Goal: Task Accomplishment & Management: Use online tool/utility

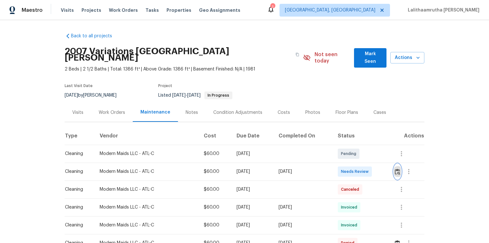
click at [348, 163] on img "button" at bounding box center [397, 171] width 5 height 6
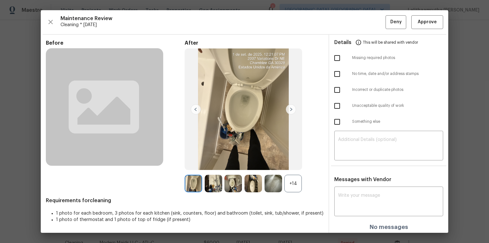
click at [348, 15] on div "Maintenance Review Cleaning * Mon, Sep 01 Deny Approve Before After +14 Require…" at bounding box center [244, 121] width 407 height 222
click at [348, 23] on span "Approve" at bounding box center [427, 22] width 19 height 8
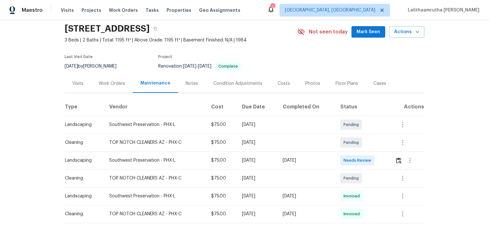
scroll to position [45, 0]
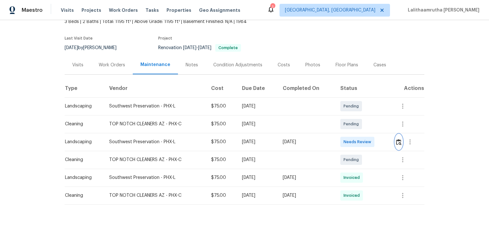
click at [348, 139] on img "button" at bounding box center [398, 142] width 5 height 6
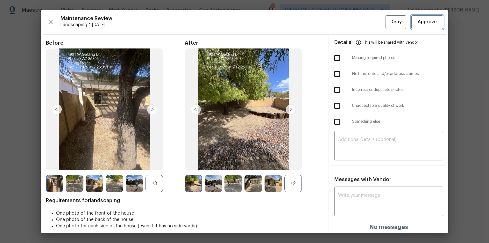
click at [348, 22] on span "Approve" at bounding box center [427, 22] width 19 height 8
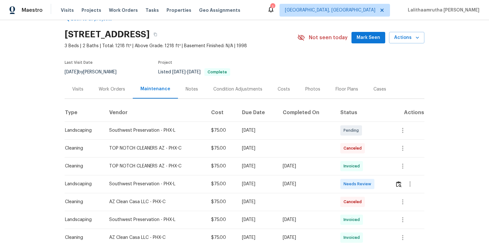
scroll to position [25, 0]
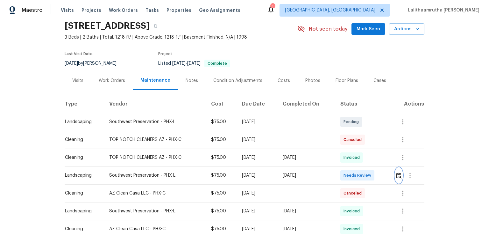
click at [348, 163] on button "button" at bounding box center [398, 174] width 7 height 15
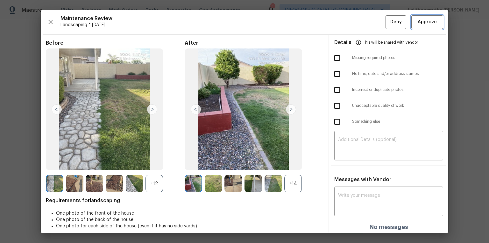
click at [348, 19] on span "Approve" at bounding box center [427, 22] width 19 height 8
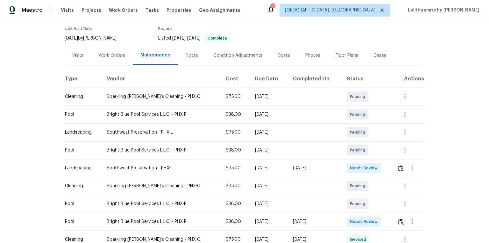
scroll to position [51, 0]
click at [348, 163] on img "button" at bounding box center [400, 168] width 5 height 6
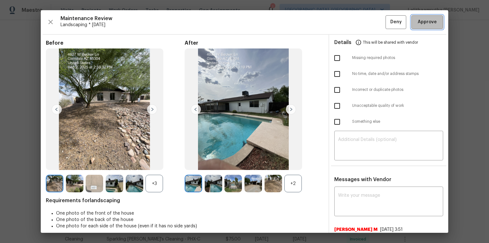
click at [348, 25] on span "Approve" at bounding box center [427, 22] width 19 height 8
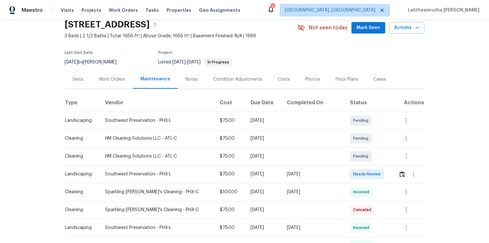
scroll to position [51, 0]
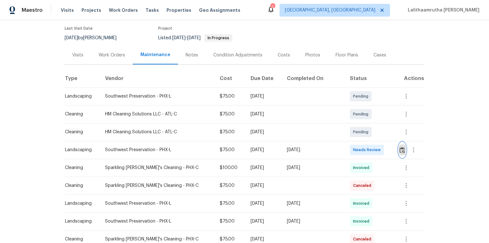
click at [348, 148] on img "button" at bounding box center [402, 150] width 5 height 6
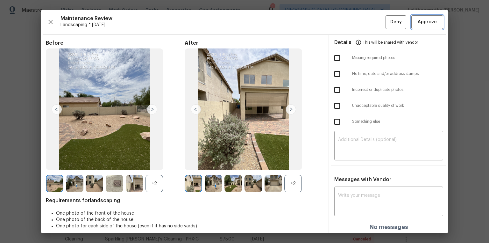
click at [348, 23] on span "Approve" at bounding box center [427, 22] width 22 height 8
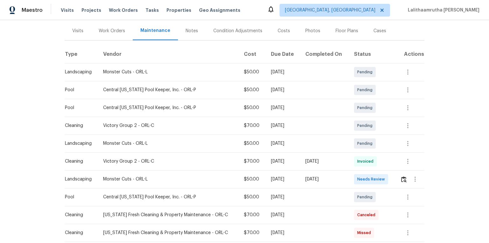
scroll to position [76, 0]
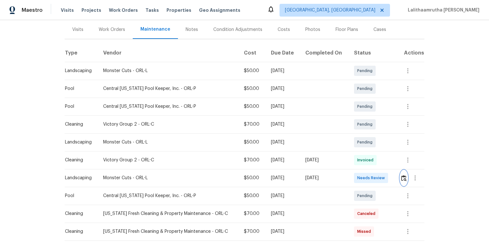
click at [348, 163] on img "button" at bounding box center [403, 178] width 5 height 6
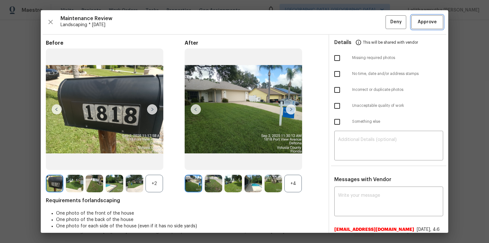
click at [348, 22] on span "Approve" at bounding box center [427, 22] width 19 height 8
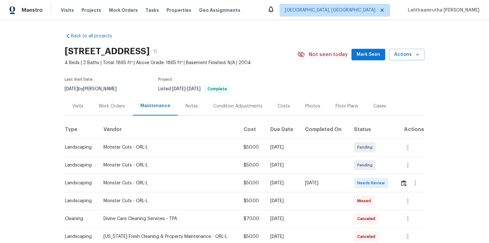
scroll to position [51, 0]
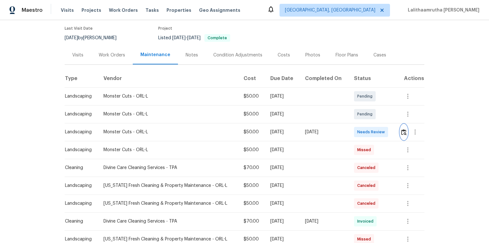
click at [348, 128] on button "button" at bounding box center [403, 131] width 7 height 15
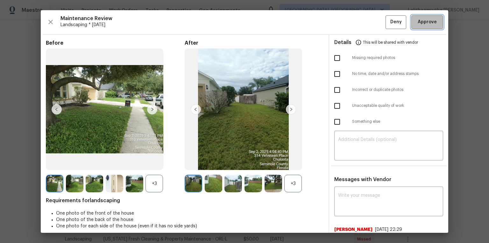
click at [348, 23] on span "Approve" at bounding box center [427, 22] width 19 height 8
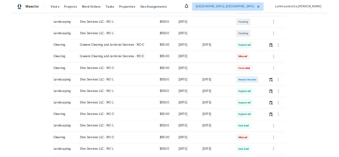
scroll to position [153, 0]
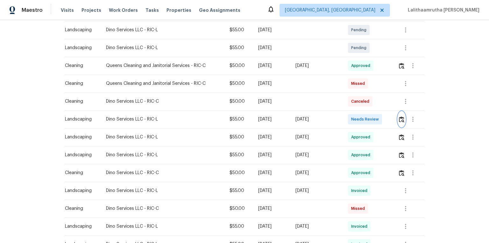
click at [348, 117] on img "button" at bounding box center [401, 119] width 5 height 6
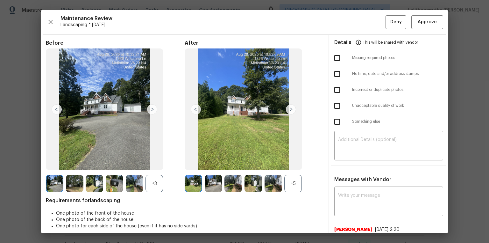
click at [348, 14] on div "Maintenance Review Landscaping * Mon, Aug 25 Deny Approve Before +3 After +5 Re…" at bounding box center [244, 121] width 407 height 222
click at [348, 27] on button "Approve" at bounding box center [427, 22] width 32 height 14
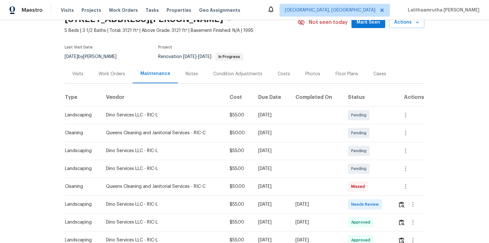
scroll to position [76, 0]
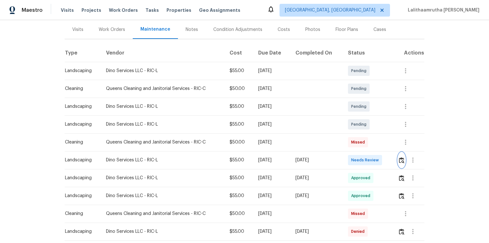
click at [348, 157] on img "button" at bounding box center [401, 160] width 5 height 6
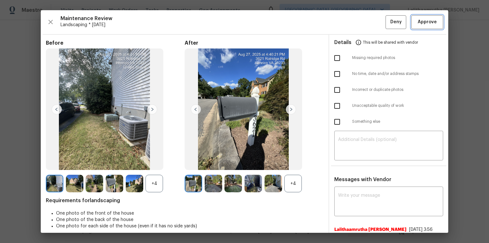
click at [348, 17] on button "Approve" at bounding box center [427, 22] width 32 height 14
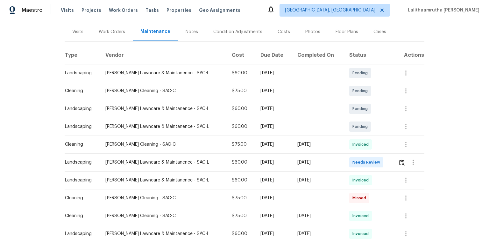
scroll to position [76, 0]
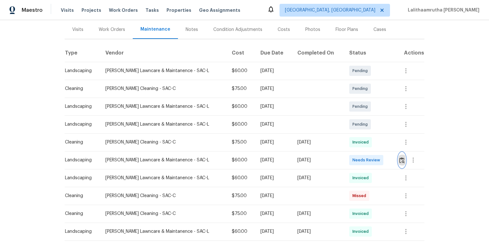
click at [348, 158] on img "button" at bounding box center [401, 160] width 5 height 6
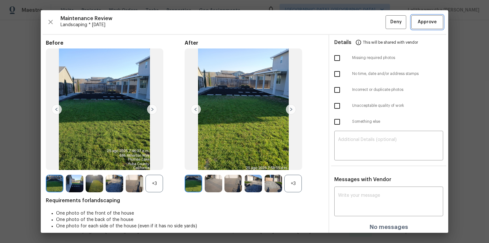
click at [348, 24] on span "Approve" at bounding box center [427, 22] width 19 height 8
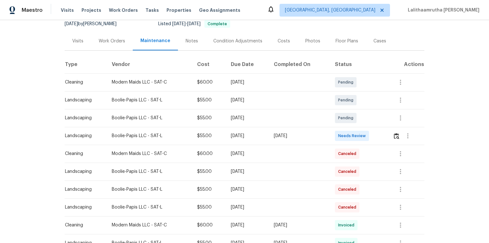
scroll to position [76, 0]
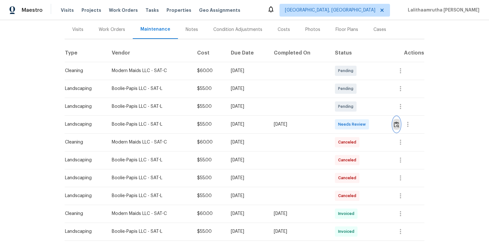
click at [348, 124] on img "button" at bounding box center [396, 124] width 5 height 6
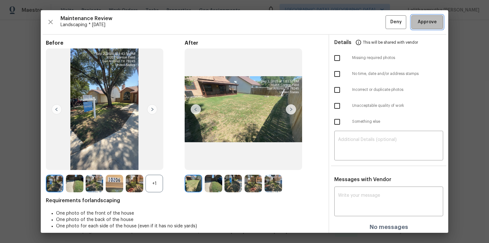
click at [348, 22] on span "Approve" at bounding box center [427, 22] width 19 height 8
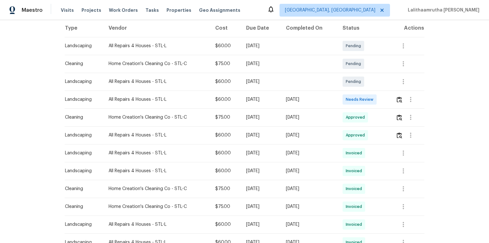
scroll to position [102, 0]
click at [348, 94] on button "button" at bounding box center [399, 98] width 7 height 15
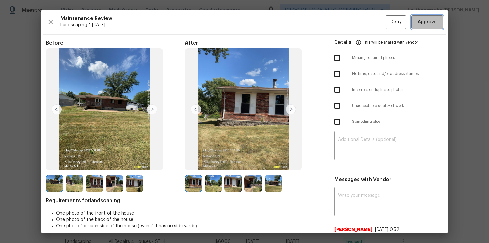
click at [348, 20] on span "Approve" at bounding box center [427, 22] width 19 height 8
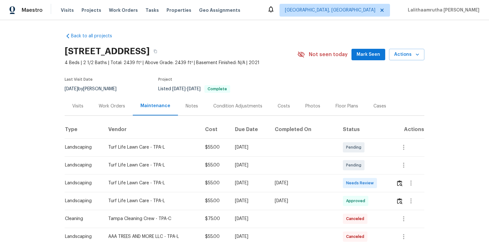
scroll to position [25, 0]
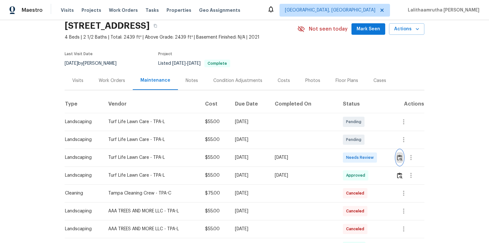
click at [348, 157] on img "button" at bounding box center [399, 157] width 5 height 6
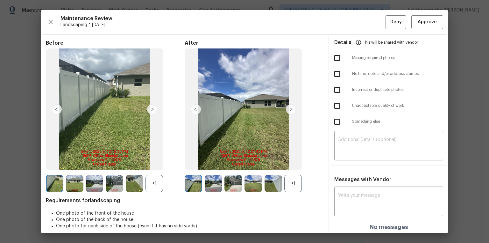
click at [348, 29] on div "Maintenance Review Landscaping * Tue, Sep 02 Deny Approve Before +1 After +1 Re…" at bounding box center [244, 121] width 407 height 222
click at [348, 20] on span "Approve" at bounding box center [427, 22] width 19 height 8
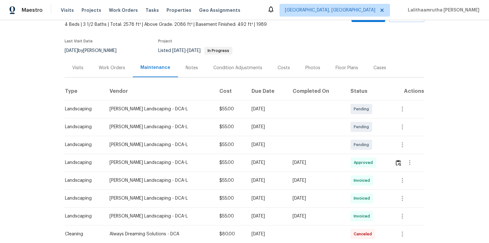
scroll to position [102, 0]
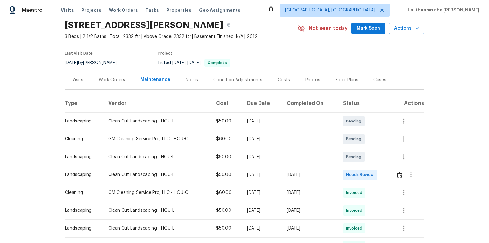
scroll to position [51, 0]
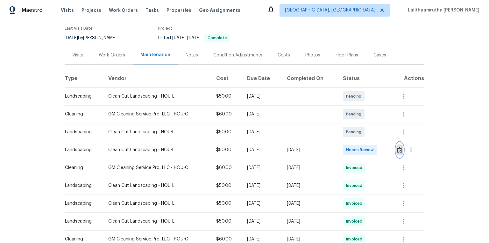
click at [348, 147] on button "button" at bounding box center [399, 149] width 7 height 15
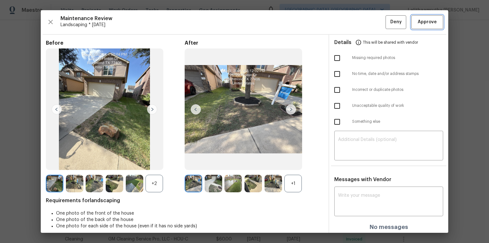
click at [348, 19] on span "Approve" at bounding box center [427, 22] width 19 height 8
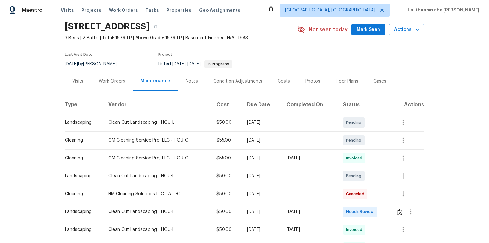
scroll to position [102, 0]
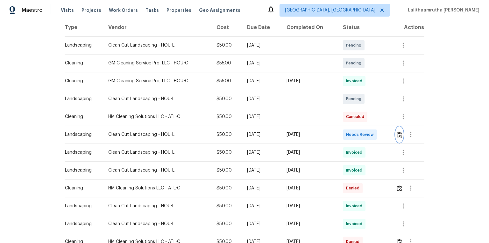
click at [348, 133] on img "button" at bounding box center [399, 134] width 5 height 6
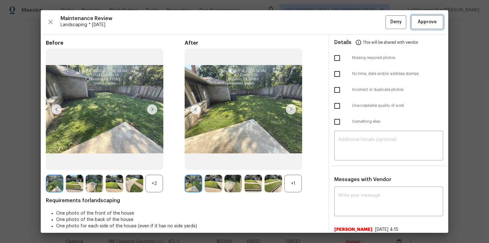
click at [348, 25] on span "Approve" at bounding box center [427, 22] width 19 height 8
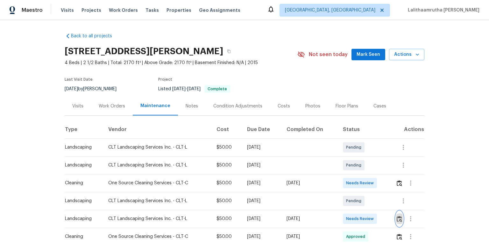
click at [398, 218] on img "button" at bounding box center [399, 219] width 5 height 6
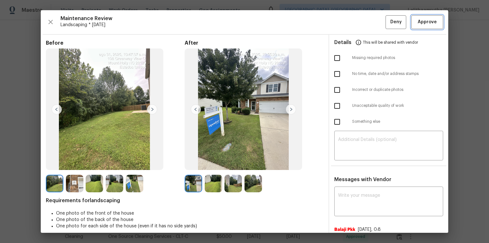
click at [429, 22] on span "Approve" at bounding box center [427, 22] width 19 height 8
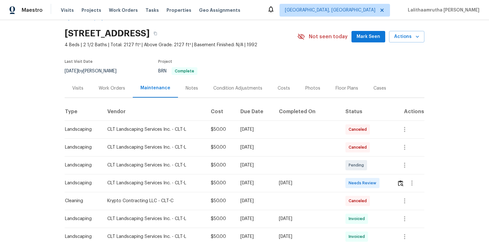
scroll to position [25, 0]
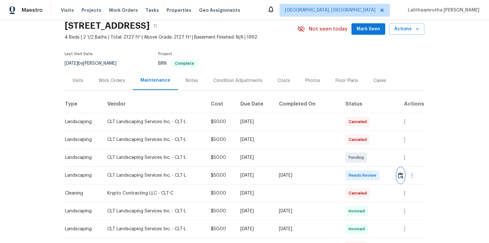
click at [348, 163] on img "button" at bounding box center [400, 175] width 5 height 6
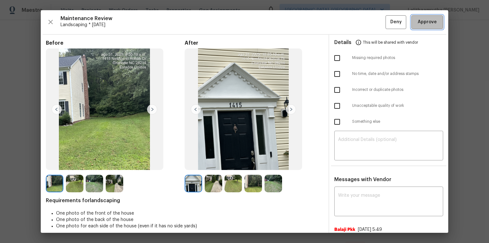
click at [348, 23] on button "Approve" at bounding box center [427, 22] width 32 height 14
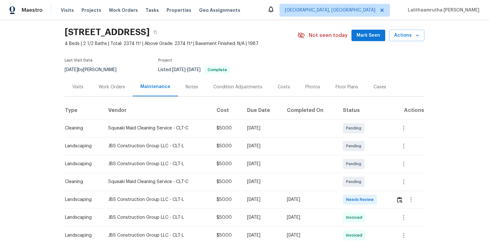
scroll to position [51, 0]
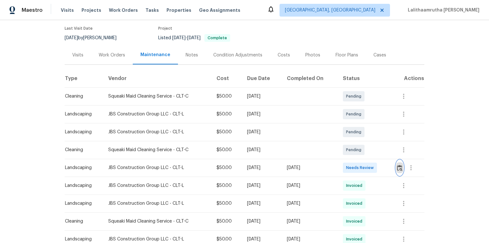
click at [348, 163] on img "button" at bounding box center [399, 168] width 5 height 6
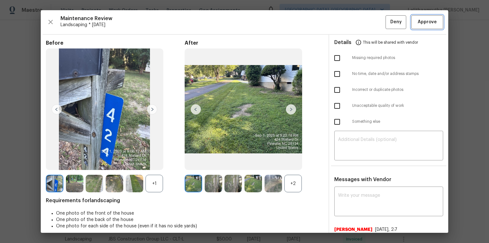
click at [348, 19] on span "Approve" at bounding box center [427, 22] width 19 height 8
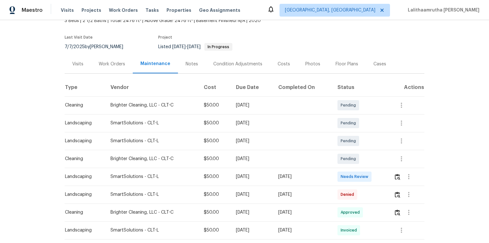
scroll to position [51, 0]
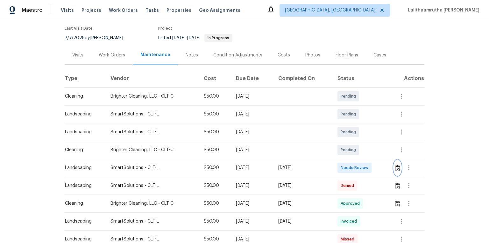
click at [348, 163] on img "button" at bounding box center [397, 168] width 5 height 6
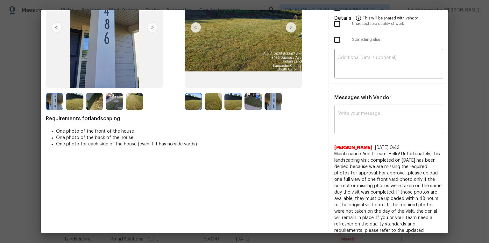
scroll to position [31, 0]
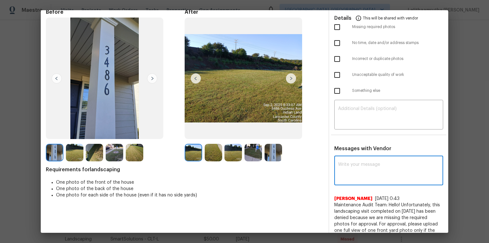
click at [348, 163] on textarea at bounding box center [388, 171] width 101 height 18
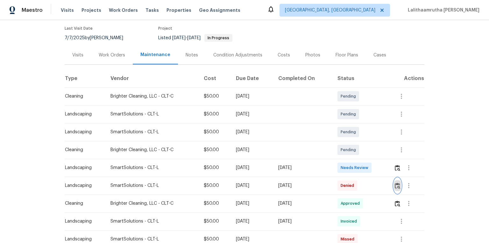
click at [348, 163] on img "button" at bounding box center [397, 185] width 5 height 6
click at [348, 163] on img "button" at bounding box center [397, 168] width 5 height 6
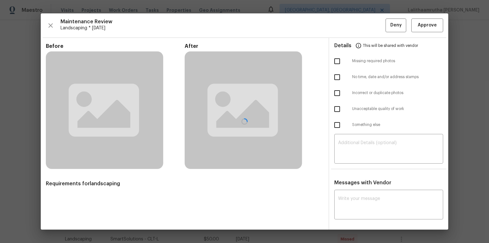
click at [348, 163] on div at bounding box center [244, 121] width 407 height 216
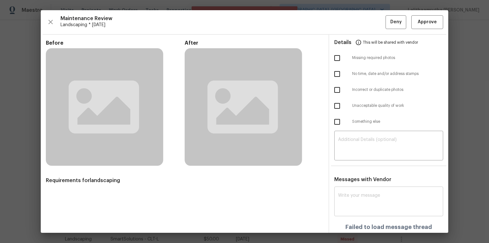
click at [348, 163] on textarea at bounding box center [388, 202] width 101 height 18
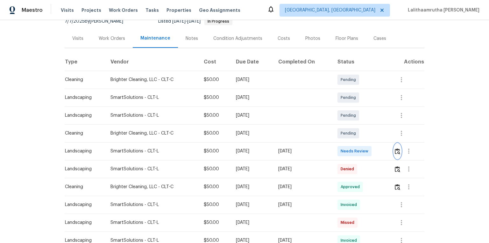
scroll to position [76, 0]
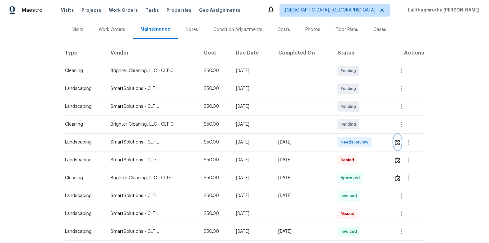
click at [348, 143] on button "button" at bounding box center [397, 141] width 7 height 15
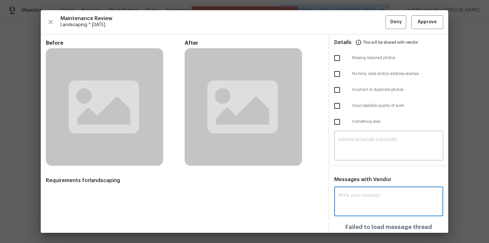
click at [348, 163] on textarea at bounding box center [388, 202] width 101 height 18
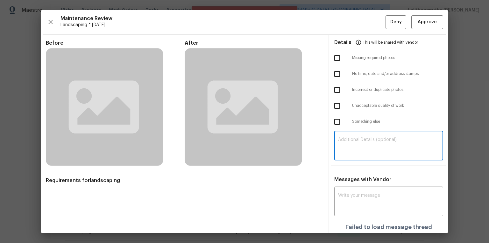
click at [348, 144] on textarea at bounding box center [388, 146] width 101 height 18
paste textarea "Maintenance Audit Team: Hello! Unfortunately, this landscaping visit completed …"
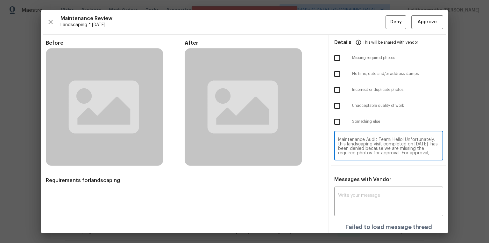
scroll to position [67, 0]
type textarea "Maintenance Audit Team: Hello! Unfortunately, this landscaping visit completed …"
click at [332, 61] on input "checkbox" at bounding box center [336, 57] width 13 height 13
checkbox input "true"
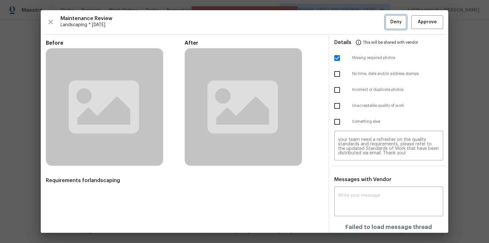
click at [348, 17] on button "Deny" at bounding box center [396, 22] width 21 height 14
click at [348, 22] on span "Deny" at bounding box center [395, 22] width 11 height 8
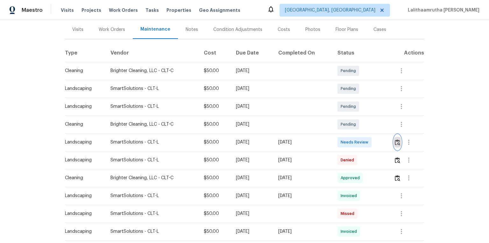
click at [348, 142] on img "button" at bounding box center [397, 142] width 5 height 6
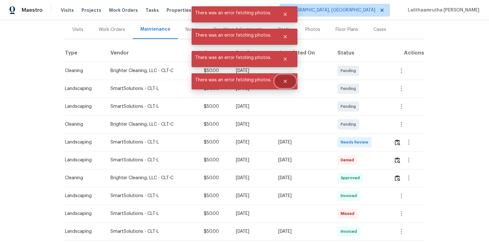
click at [284, 78] on button "Close" at bounding box center [285, 81] width 21 height 13
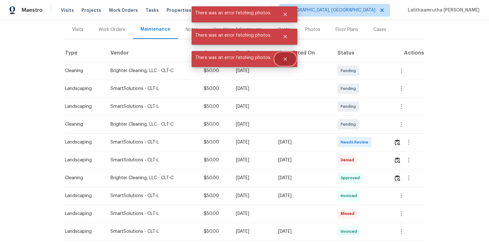
click at [284, 58] on icon "Close" at bounding box center [285, 58] width 3 height 3
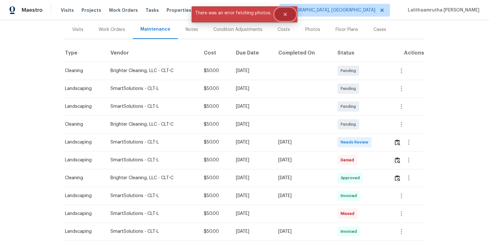
click at [285, 12] on icon "Close" at bounding box center [285, 14] width 5 height 5
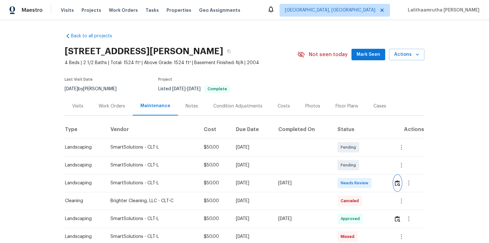
click at [348, 163] on img "button" at bounding box center [397, 183] width 5 height 6
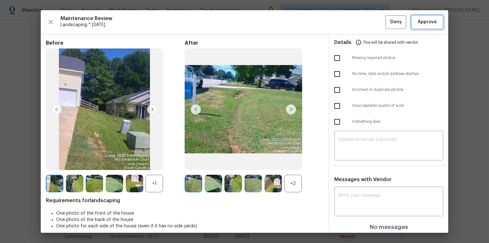
click at [348, 20] on span "Approve" at bounding box center [427, 22] width 19 height 8
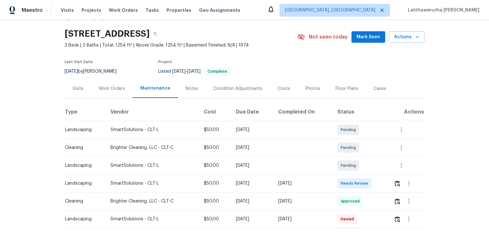
scroll to position [25, 0]
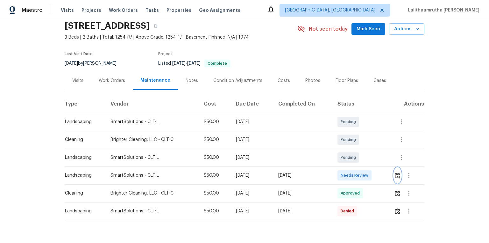
click at [348, 163] on img "button" at bounding box center [397, 175] width 5 height 6
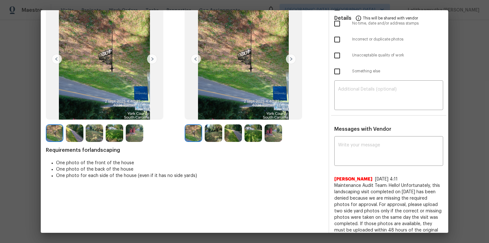
scroll to position [51, 0]
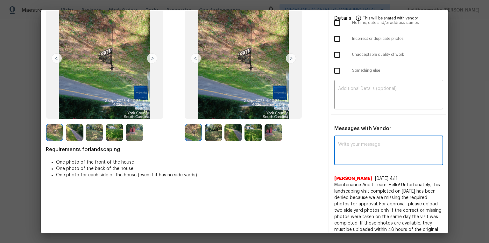
click at [348, 150] on textarea at bounding box center [388, 151] width 101 height 18
paste textarea "Maintenance Audit Team: Hello! Unfortunately, this landscaping visit completed …"
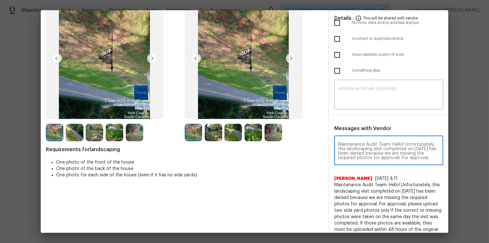
scroll to position [75, 0]
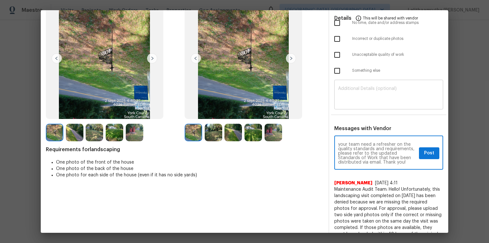
type textarea "Maintenance Audit Team: Hello! Unfortunately, this landscaping visit completed …"
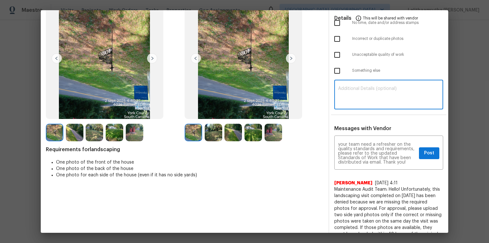
click at [345, 94] on textarea at bounding box center [388, 95] width 101 height 18
paste textarea "Maintenance Audit Team: Hello! Unfortunately, this landscaping visit completed …"
type textarea "Maintenance Audit Team: Hello! Unfortunately, this landscaping visit completed …"
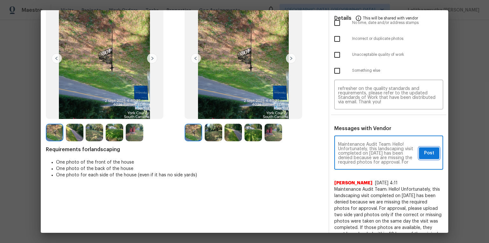
click at [348, 150] on span "Post" at bounding box center [429, 153] width 10 height 8
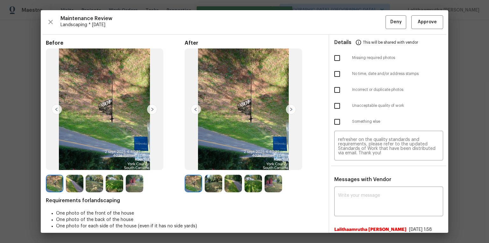
click at [332, 57] on input "checkbox" at bounding box center [336, 57] width 13 height 13
checkbox input "true"
click at [348, 23] on span "Deny" at bounding box center [395, 22] width 11 height 8
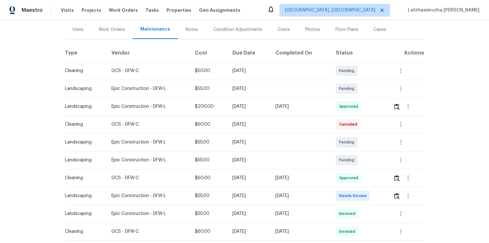
scroll to position [102, 0]
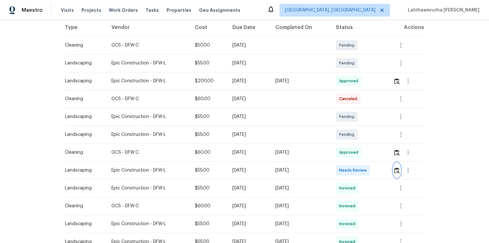
click at [348, 163] on img "button" at bounding box center [396, 170] width 5 height 6
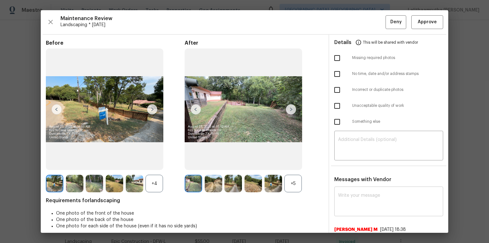
click at [348, 163] on textarea at bounding box center [388, 202] width 101 height 18
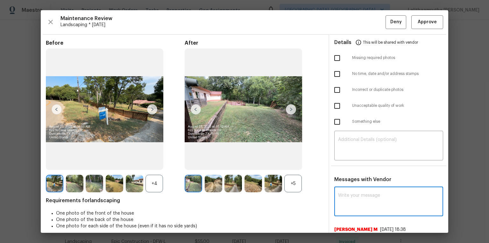
paste textarea "Maintenance Audit Team: Hello! Unfortunately this landscaping visit completed o…"
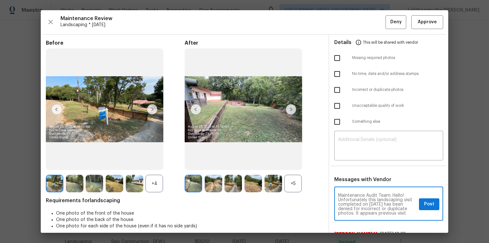
scroll to position [31, 0]
type textarea "Maintenance Audit Team: Hello! Unfortunately this landscaping visit completed o…"
click at [348, 126] on div "Something else" at bounding box center [388, 122] width 119 height 16
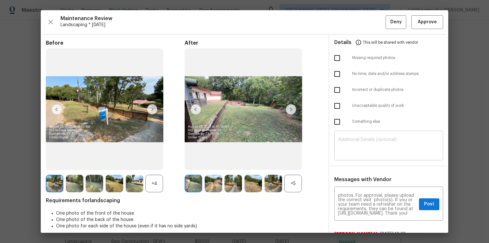
click at [348, 140] on textarea at bounding box center [388, 146] width 101 height 18
paste textarea "Maintenance Audit Team: Hello! Unfortunately this landscaping visit completed o…"
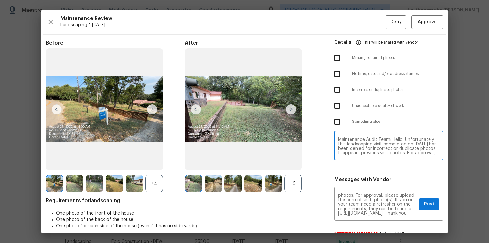
scroll to position [27, 0]
type textarea "Maintenance Audit Team: Hello! Unfortunately this landscaping visit completed o…"
click at [336, 90] on input "checkbox" at bounding box center [336, 89] width 13 height 13
checkbox input "true"
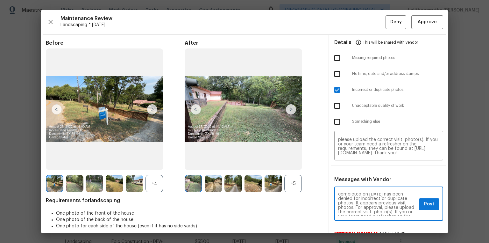
scroll to position [20, 0]
click at [348, 163] on span "Post" at bounding box center [429, 204] width 10 height 8
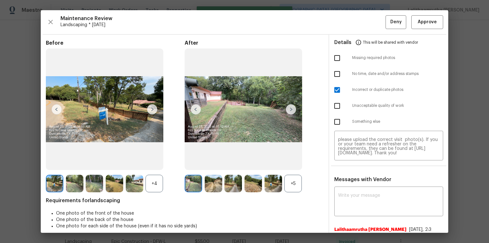
scroll to position [0, 0]
click at [348, 21] on span "Deny" at bounding box center [395, 22] width 11 height 8
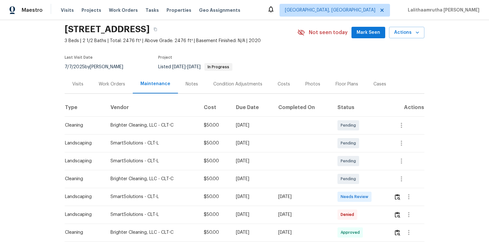
scroll to position [76, 0]
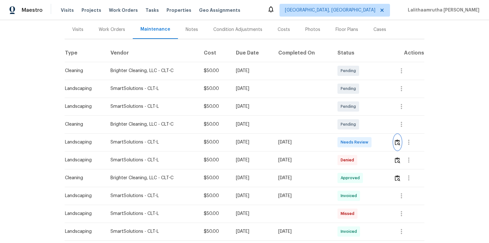
click at [396, 144] on img "button" at bounding box center [397, 142] width 5 height 6
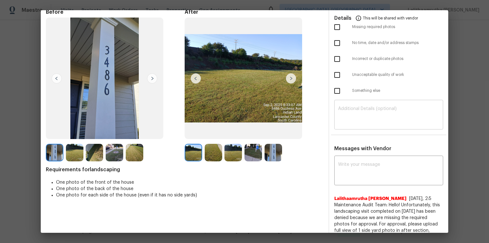
scroll to position [25, 0]
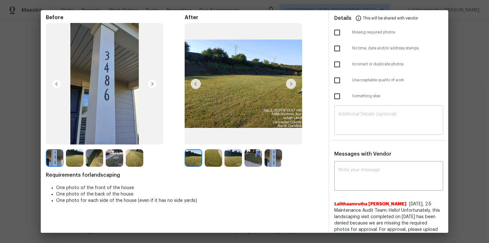
click at [354, 117] on textarea at bounding box center [388, 121] width 101 height 18
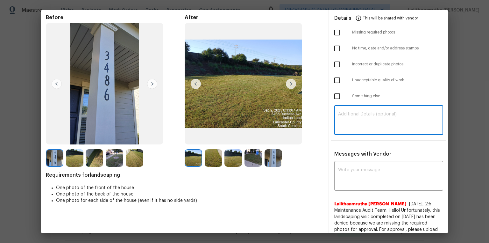
paste textarea "Maintenance Audit Team: Hello! Unfortunately, this landscaping visit completed …"
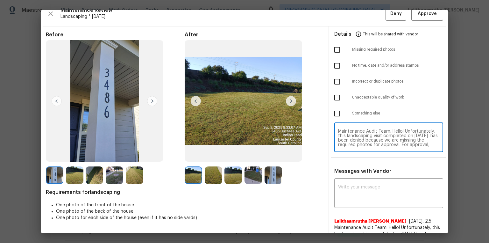
scroll to position [0, 0]
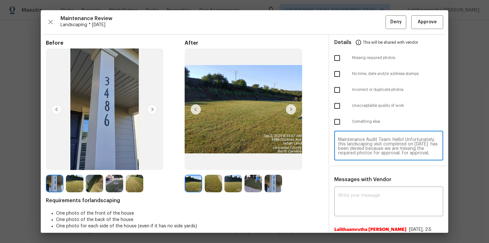
click at [432, 152] on textarea "Maintenance Audit Team: Hello! Unfortunately, this landscaping visit completed …" at bounding box center [388, 146] width 101 height 18
type textarea "Maintenance Audit Team: Hello! Unfortunately, this landscaping visit completed …"
click at [337, 55] on input "checkbox" at bounding box center [336, 57] width 13 height 13
checkbox input "true"
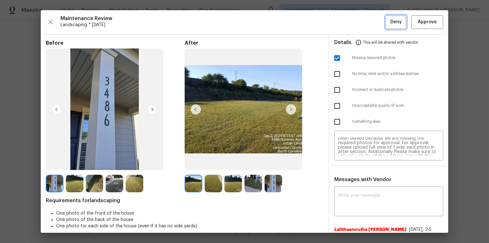
click at [390, 23] on span "Deny" at bounding box center [395, 22] width 11 height 8
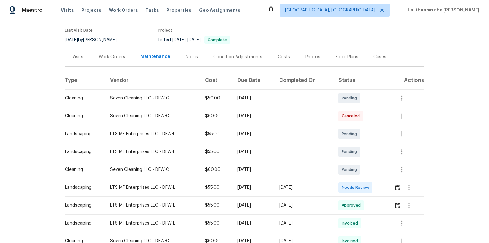
scroll to position [51, 0]
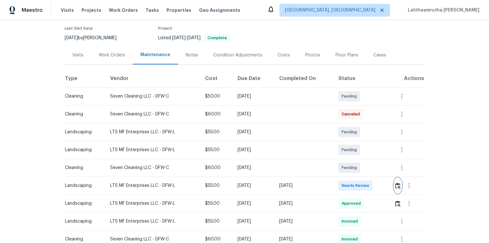
click at [348, 163] on img "button" at bounding box center [397, 185] width 5 height 6
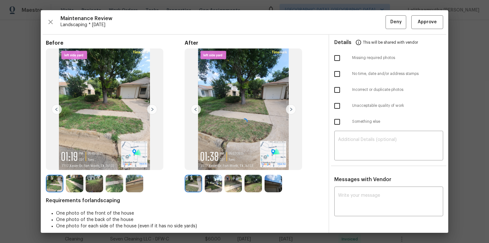
click at [348, 22] on div at bounding box center [244, 121] width 407 height 222
click at [348, 17] on button "Approve" at bounding box center [427, 22] width 32 height 14
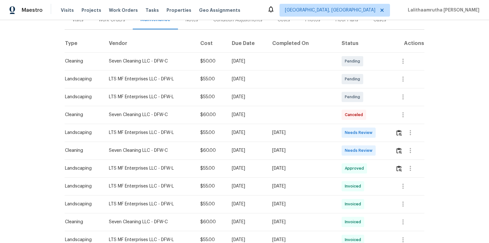
scroll to position [102, 0]
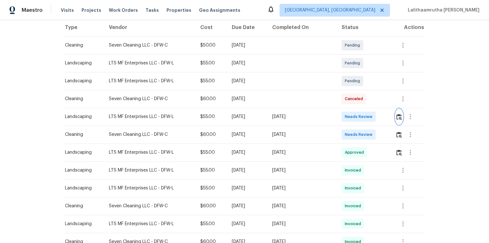
click at [348, 114] on img "button" at bounding box center [398, 117] width 5 height 6
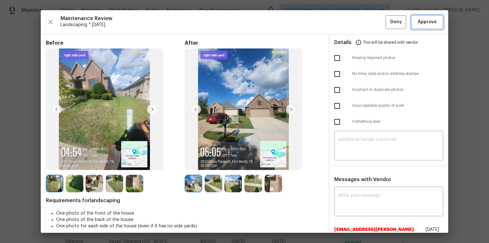
click at [348, 22] on span "Approve" at bounding box center [427, 22] width 19 height 8
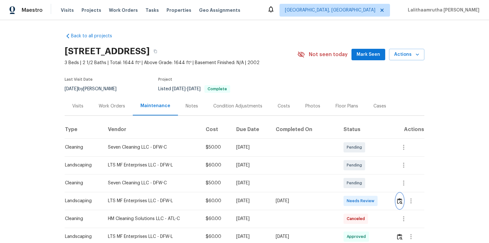
click at [348, 163] on button "button" at bounding box center [399, 200] width 7 height 15
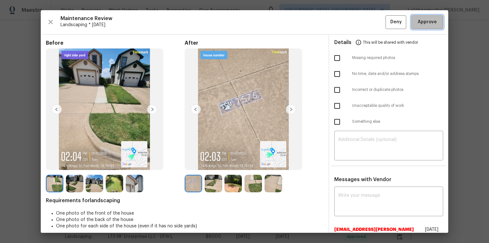
click at [348, 23] on span "Approve" at bounding box center [427, 22] width 19 height 8
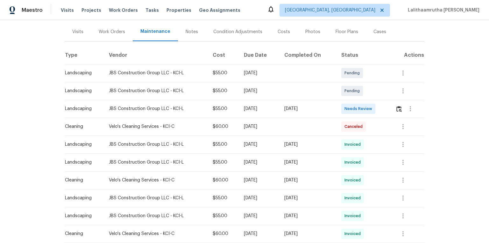
scroll to position [76, 0]
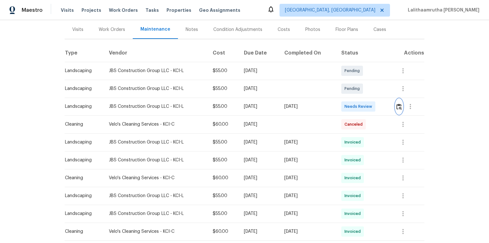
click at [348, 104] on img "button" at bounding box center [398, 106] width 5 height 6
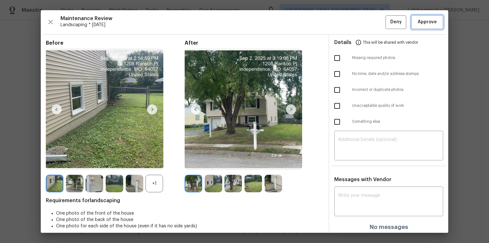
click at [348, 25] on span "Approve" at bounding box center [427, 22] width 19 height 8
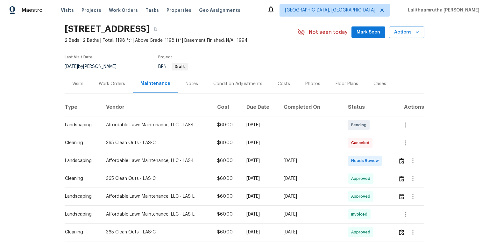
scroll to position [25, 0]
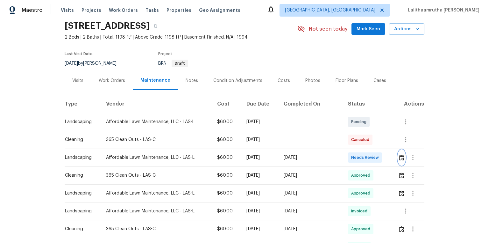
click at [348, 158] on img "button" at bounding box center [401, 157] width 5 height 6
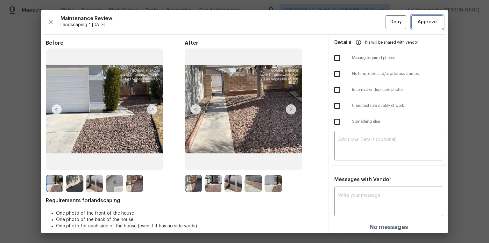
click at [348, 18] on span "Approve" at bounding box center [427, 22] width 19 height 8
